Goal: Task Accomplishment & Management: Manage account settings

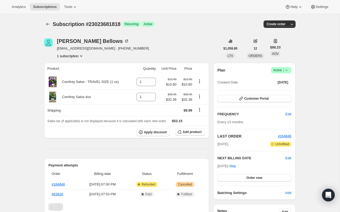
click at [286, 69] on icon at bounding box center [286, 70] width 5 height 5
click at [285, 87] on span "Cancel subscription" at bounding box center [280, 89] width 30 height 5
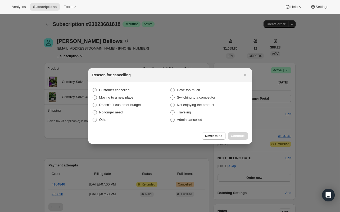
click at [123, 88] on span "Customer cancelled" at bounding box center [114, 90] width 30 height 4
click at [93, 88] on input "Customer cancelled" at bounding box center [93, 88] width 0 height 0
radio input "true"
click at [240, 134] on span "Continue" at bounding box center [238, 136] width 14 height 4
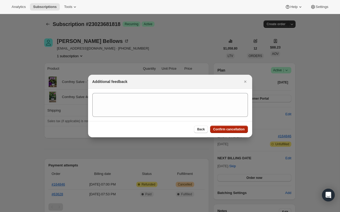
click at [232, 130] on span "Confirm cancellation" at bounding box center [229, 129] width 32 height 4
